Goal: Transaction & Acquisition: Subscribe to service/newsletter

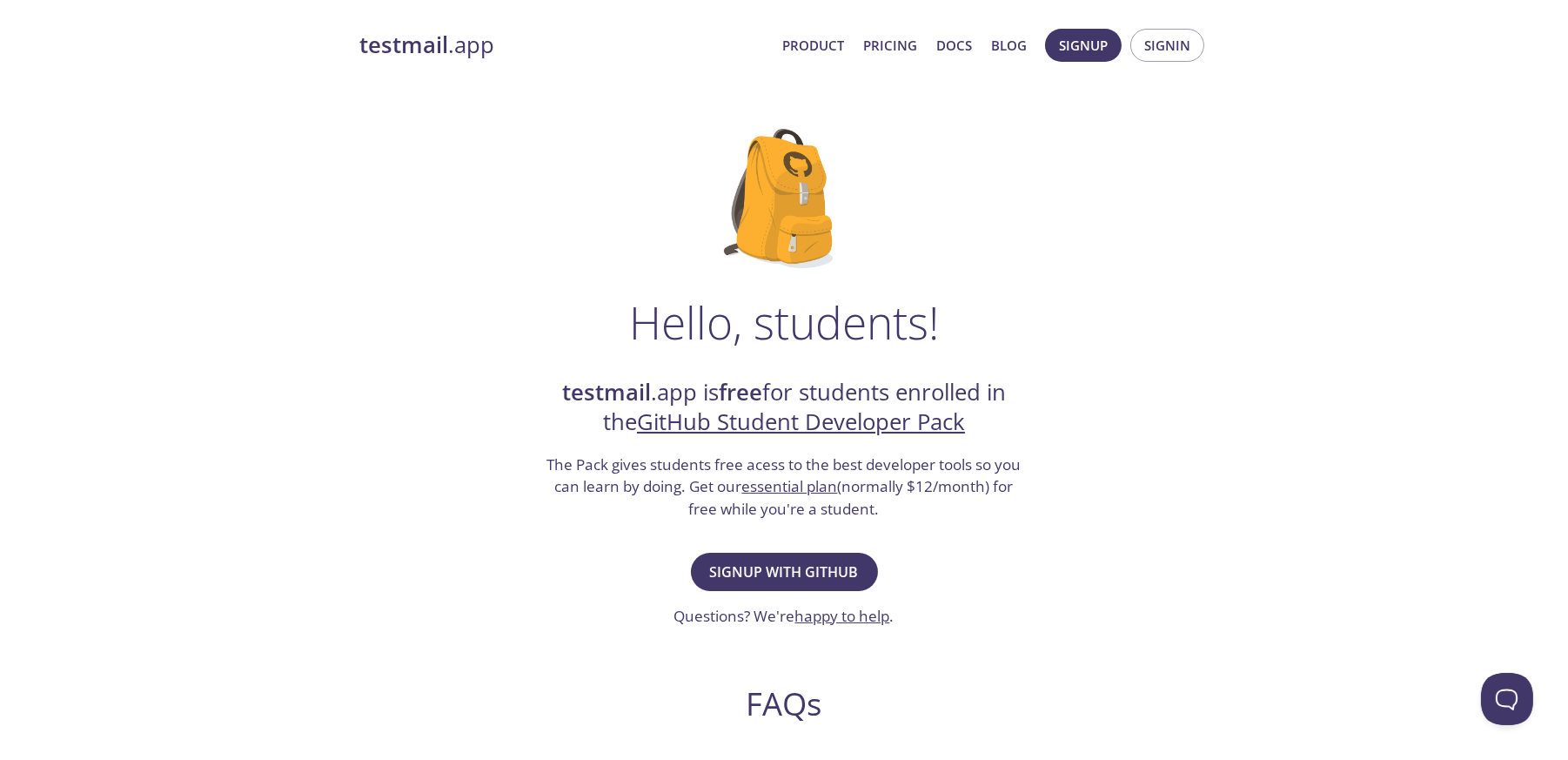
click at [778, 480] on link "essential plan" at bounding box center [790, 486] width 95 height 20
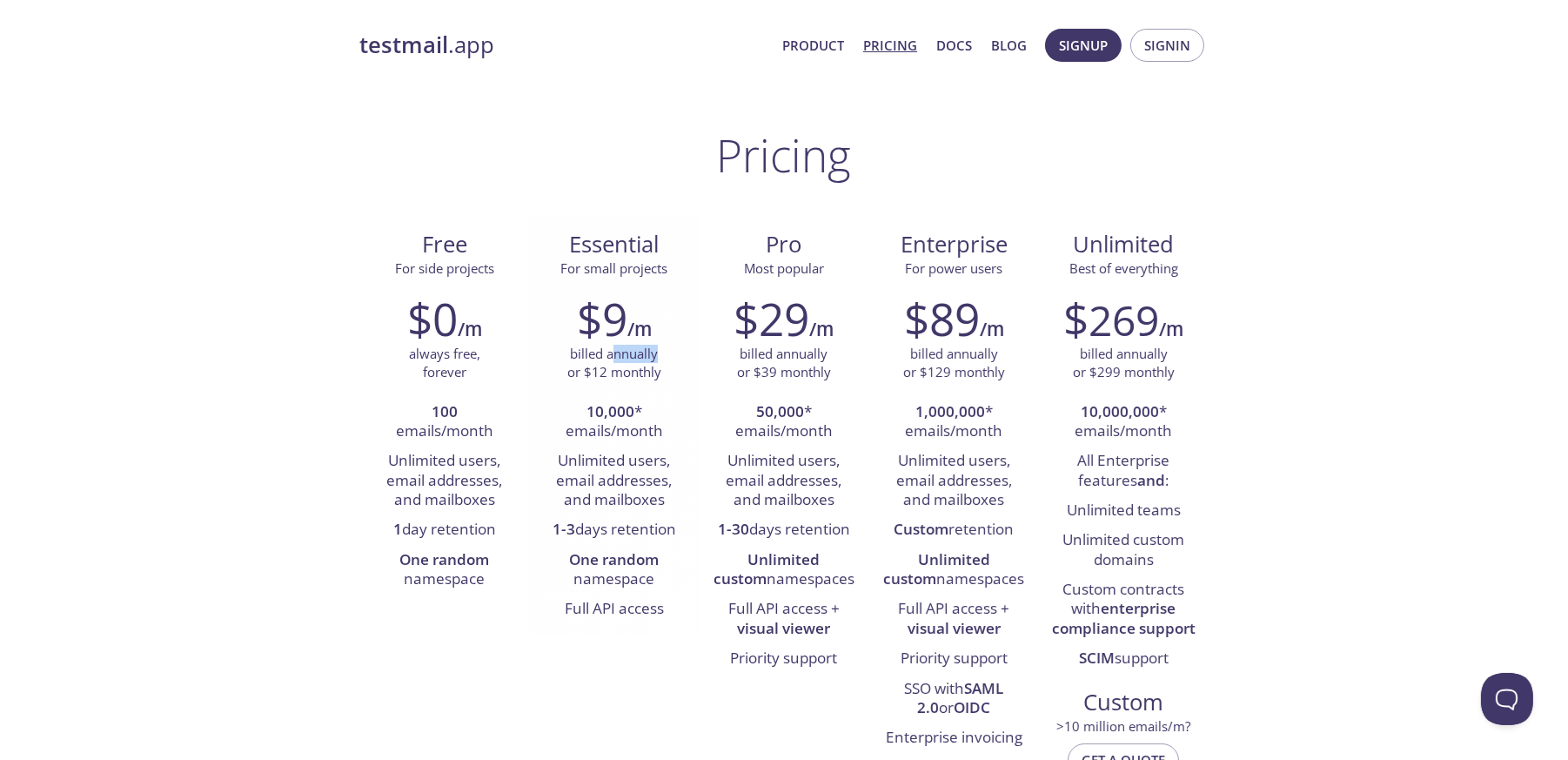
drag, startPoint x: 614, startPoint y: 357, endPoint x: 658, endPoint y: 349, distance: 44.7
click at [658, 349] on p "billed annually or $12 monthly" at bounding box center [614, 363] width 94 height 38
drag, startPoint x: 582, startPoint y: 377, endPoint x: 652, endPoint y: 377, distance: 70.0
click at [652, 377] on p "billed annually or $12 monthly" at bounding box center [614, 363] width 94 height 38
drag, startPoint x: 650, startPoint y: 377, endPoint x: 661, endPoint y: 386, distance: 14.2
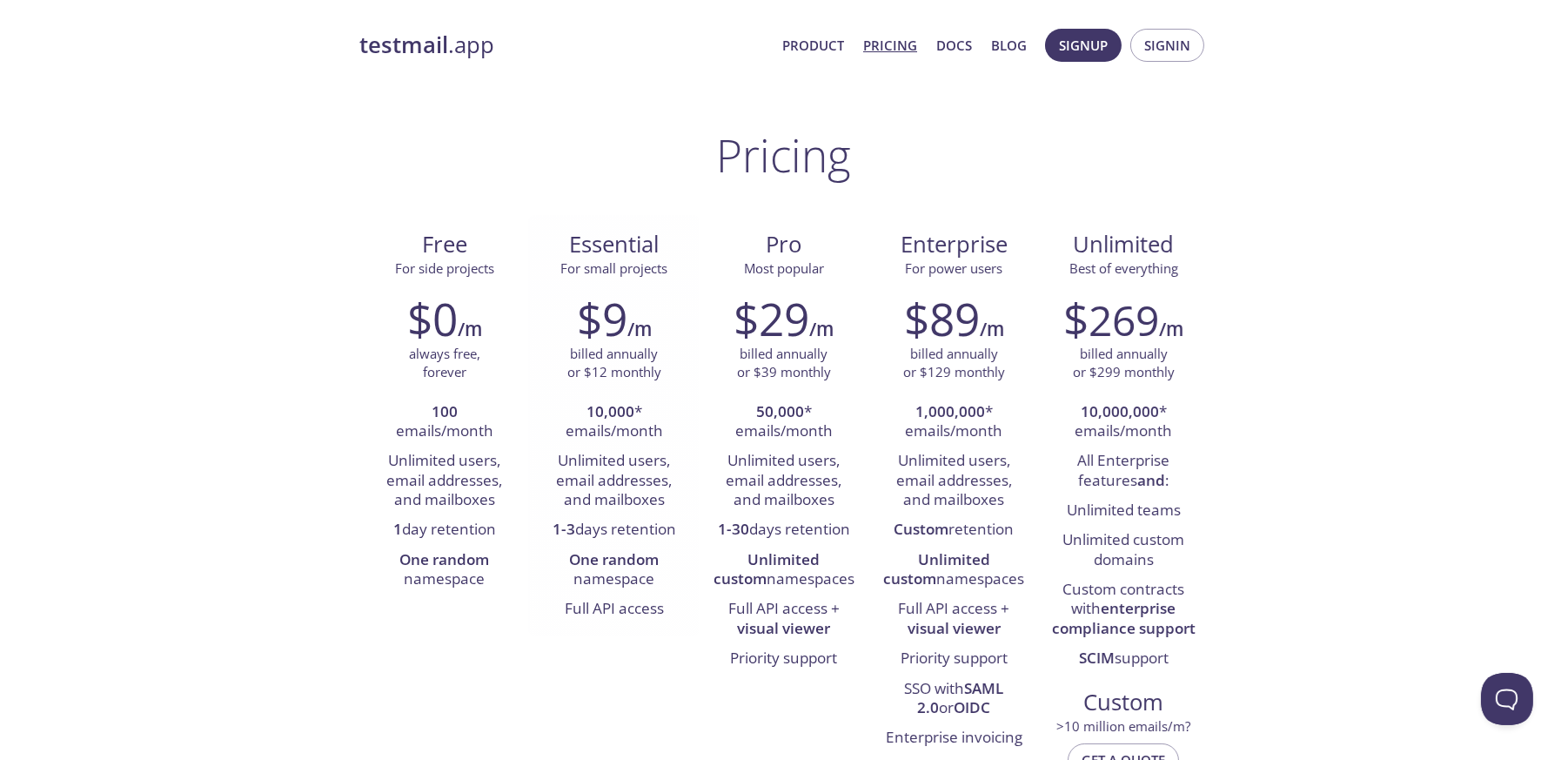
click at [651, 377] on p "billed annually or $12 monthly" at bounding box center [614, 363] width 94 height 38
drag, startPoint x: 605, startPoint y: 413, endPoint x: 635, endPoint y: 413, distance: 30.0
click at [635, 413] on li "10,000 * emails/month" at bounding box center [614, 422] width 144 height 50
drag, startPoint x: 629, startPoint y: 418, endPoint x: 624, endPoint y: 442, distance: 24.5
click at [624, 442] on li "10,000 * emails/month" at bounding box center [614, 422] width 144 height 50
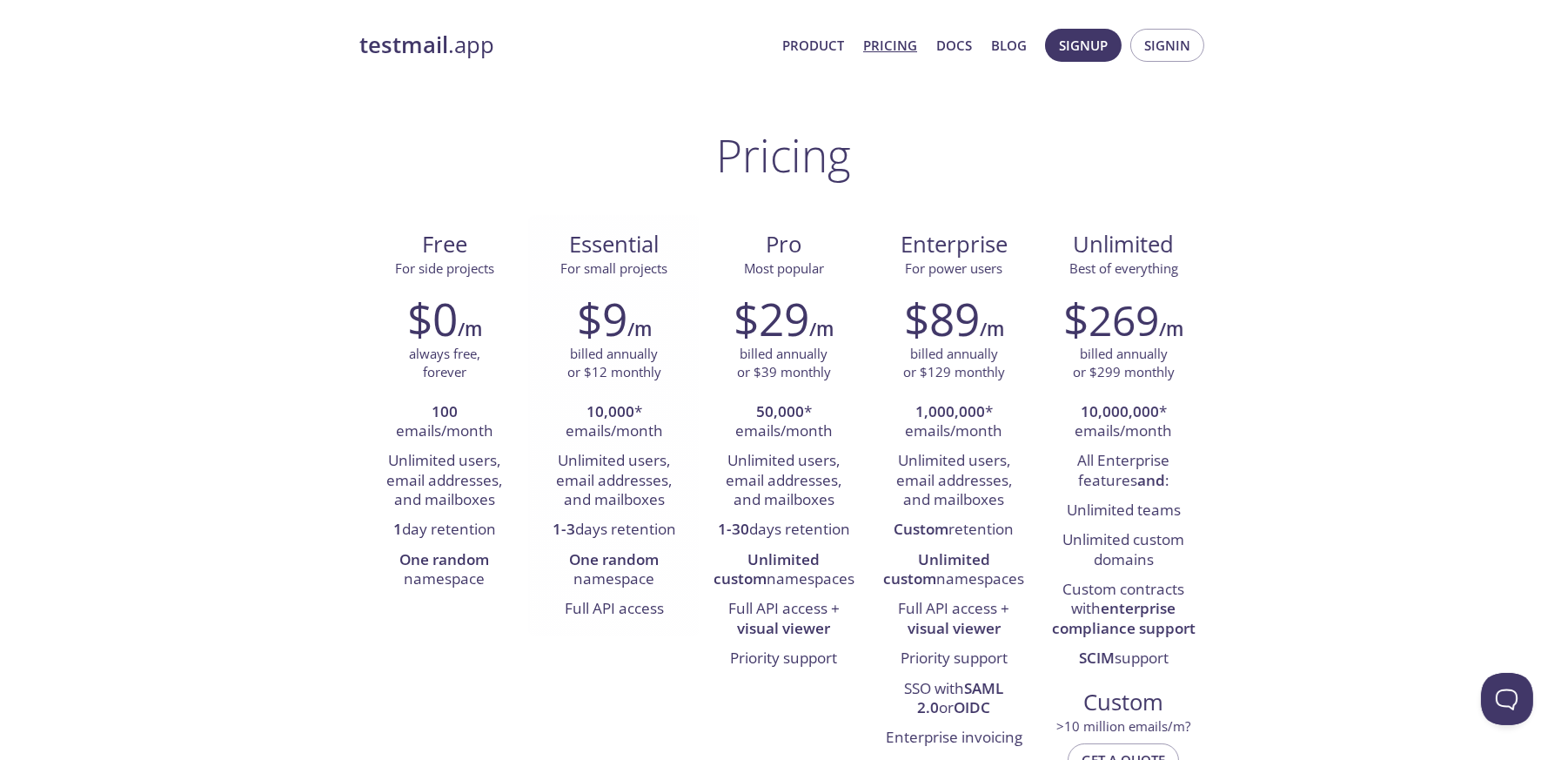
click at [637, 435] on li "10,000 * emails/month" at bounding box center [614, 422] width 144 height 50
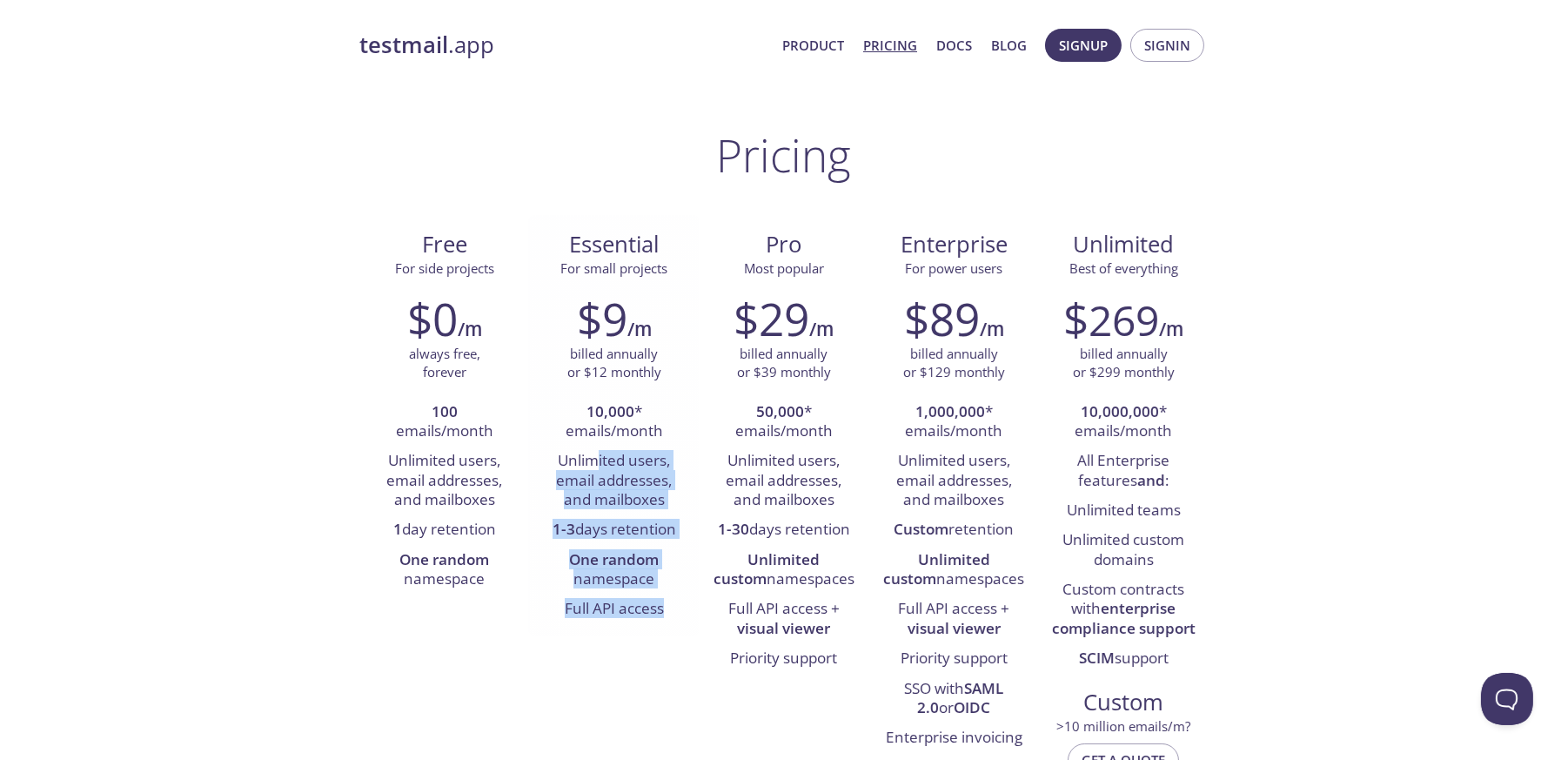
drag, startPoint x: 598, startPoint y: 456, endPoint x: 665, endPoint y: 611, distance: 168.9
click at [665, 611] on ul "10,000 * emails/month Unlimited users, email addresses, and mailboxes 1-3 days …" at bounding box center [614, 511] width 144 height 227
click at [665, 610] on li "Full API access" at bounding box center [614, 609] width 144 height 29
